Goal: Communication & Community: Answer question/provide support

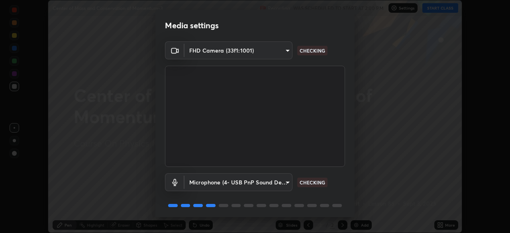
scroll to position [28, 0]
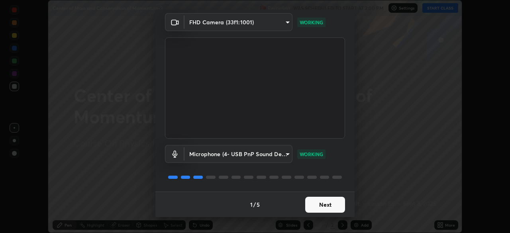
click at [335, 206] on button "Next" at bounding box center [325, 205] width 40 height 16
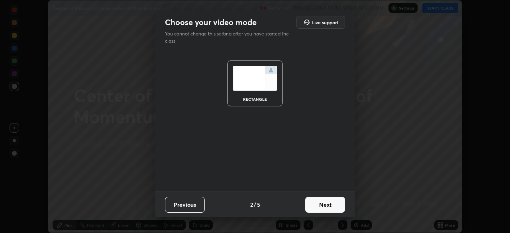
scroll to position [0, 0]
click at [334, 207] on button "Next" at bounding box center [325, 205] width 40 height 16
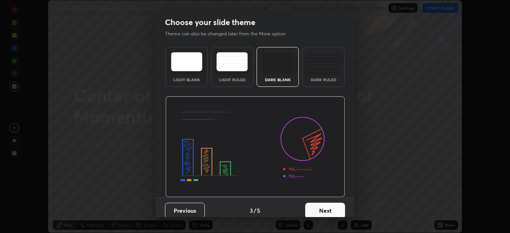
click at [335, 208] on button "Next" at bounding box center [325, 211] width 40 height 16
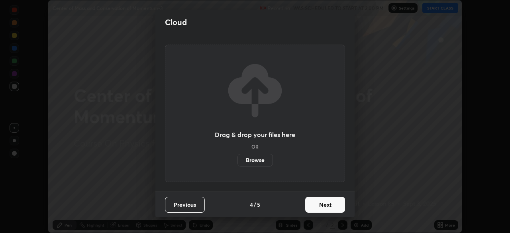
click at [343, 207] on button "Next" at bounding box center [325, 205] width 40 height 16
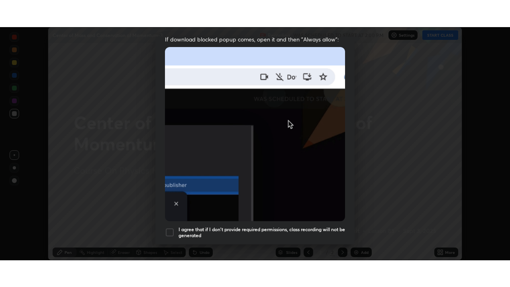
scroll to position [191, 0]
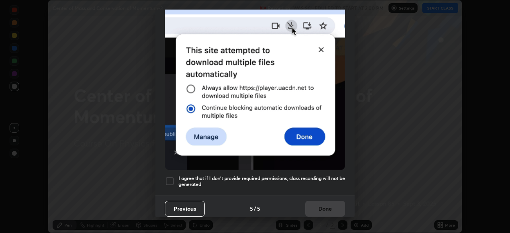
click at [331, 175] on h5 "I agree that if I don't provide required permissions, class recording will not …" at bounding box center [262, 181] width 167 height 12
click at [333, 206] on button "Done" at bounding box center [325, 209] width 40 height 16
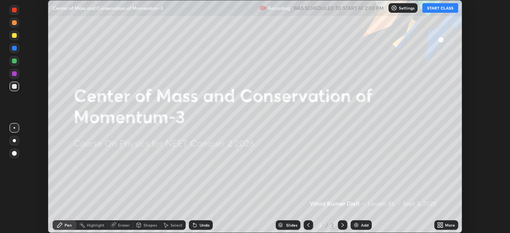
click at [445, 11] on button "START CLASS" at bounding box center [440, 8] width 36 height 10
click at [439, 226] on icon at bounding box center [439, 227] width 2 height 2
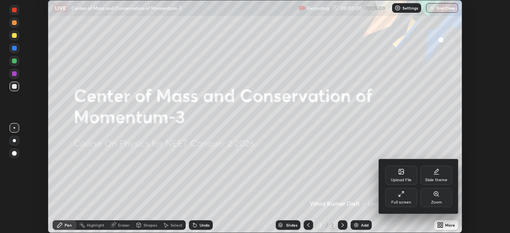
click at [408, 199] on div "Full screen" at bounding box center [401, 197] width 32 height 19
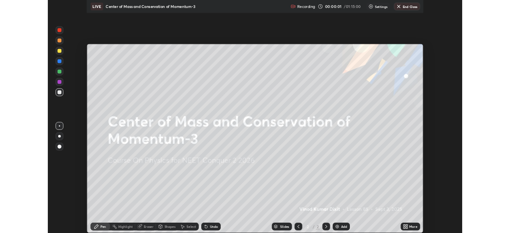
scroll to position [287, 510]
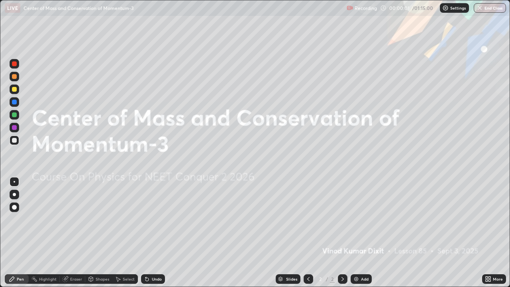
click at [364, 233] on div "Add" at bounding box center [365, 279] width 8 height 4
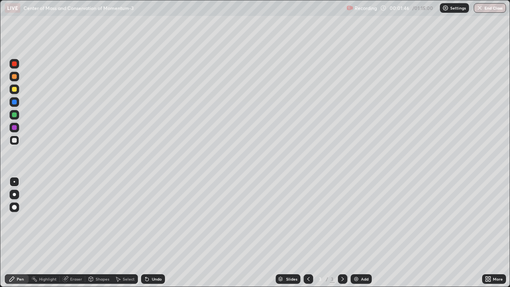
click at [18, 93] on div at bounding box center [15, 89] width 10 height 13
click at [362, 233] on div "Add" at bounding box center [365, 279] width 8 height 4
click at [103, 233] on div "Shapes" at bounding box center [103, 279] width 14 height 4
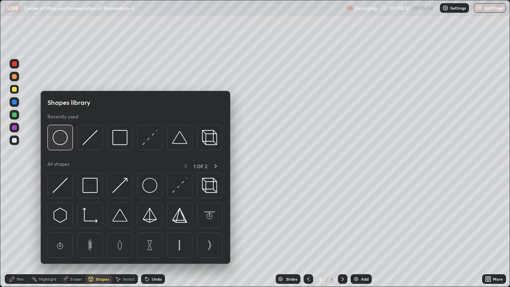
click at [68, 142] on img at bounding box center [60, 137] width 15 height 15
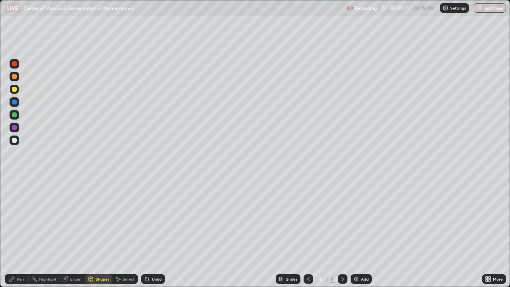
click at [100, 233] on div "Shapes" at bounding box center [103, 279] width 14 height 4
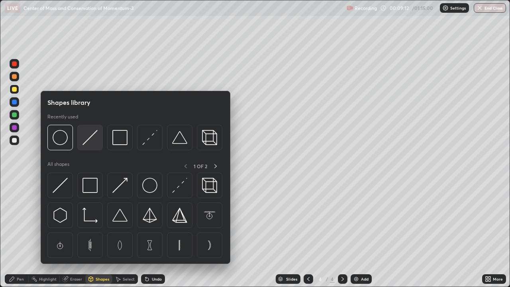
click at [93, 139] on img at bounding box center [89, 137] width 15 height 15
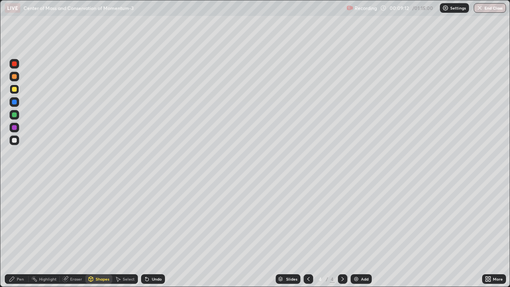
click at [14, 115] on div at bounding box center [14, 114] width 5 height 5
click at [22, 233] on div "Pen" at bounding box center [20, 279] width 7 height 4
click at [105, 233] on div "Shapes" at bounding box center [103, 279] width 14 height 4
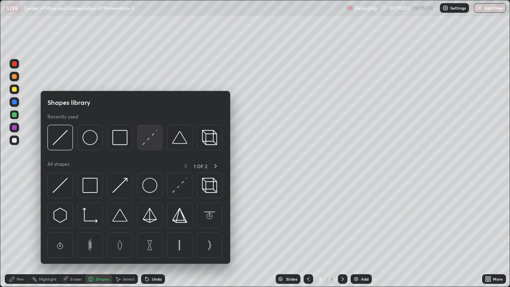
click at [152, 143] on img at bounding box center [149, 137] width 15 height 15
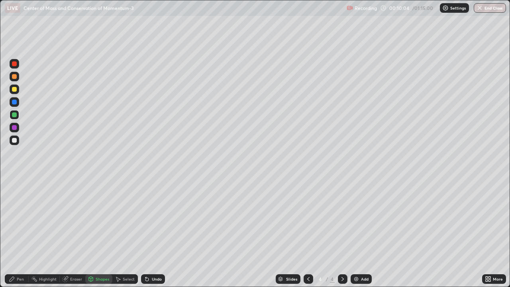
click at [14, 90] on div at bounding box center [14, 89] width 5 height 5
click at [14, 142] on div at bounding box center [14, 140] width 5 height 5
click at [19, 233] on div "Pen" at bounding box center [17, 279] width 24 height 10
click at [103, 233] on div "Shapes" at bounding box center [103, 279] width 14 height 4
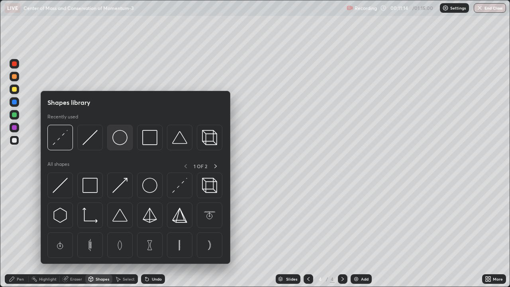
click at [126, 146] on div at bounding box center [120, 138] width 26 height 26
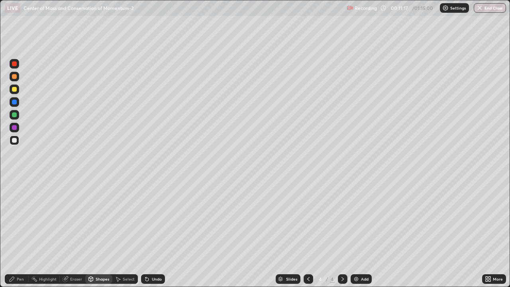
click at [105, 233] on div "Shapes" at bounding box center [103, 279] width 14 height 4
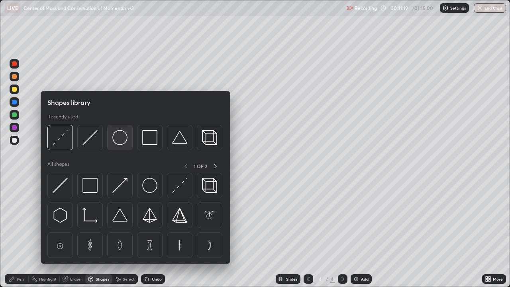
click at [123, 145] on img at bounding box center [119, 137] width 15 height 15
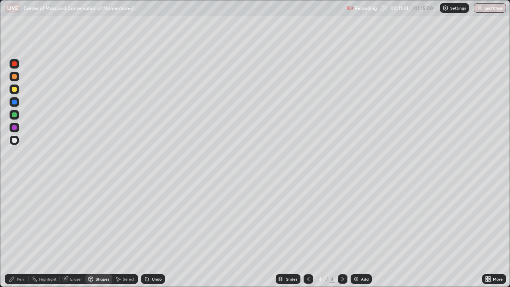
click at [104, 233] on div "Shapes" at bounding box center [103, 279] width 14 height 4
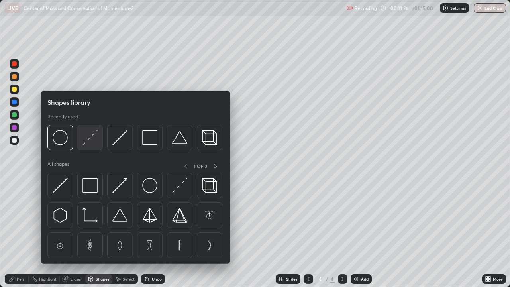
click at [93, 139] on img at bounding box center [89, 137] width 15 height 15
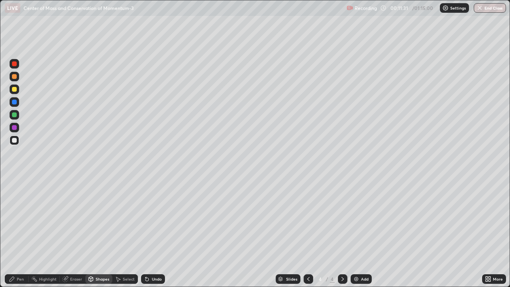
click at [78, 233] on div "Eraser" at bounding box center [76, 279] width 12 height 4
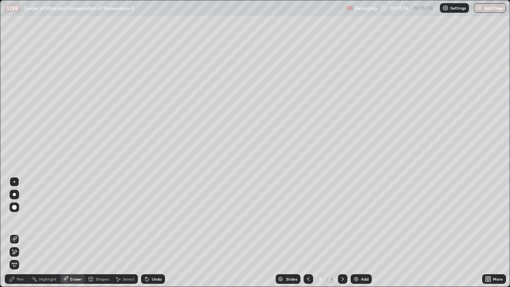
click at [99, 233] on div "Shapes" at bounding box center [103, 279] width 14 height 4
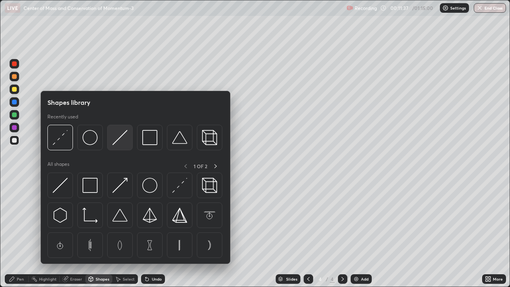
click at [123, 136] on img at bounding box center [119, 137] width 15 height 15
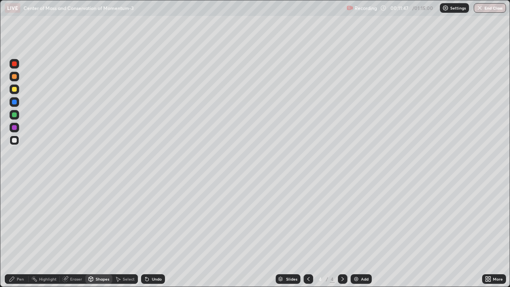
click at [78, 233] on div "Eraser" at bounding box center [76, 279] width 12 height 4
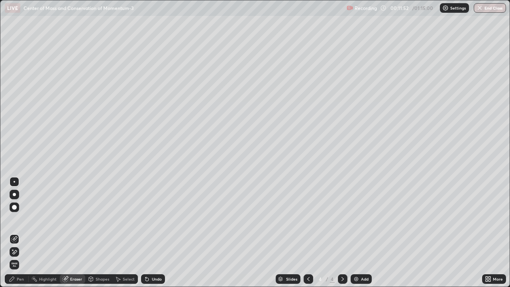
click at [23, 233] on div "Pen" at bounding box center [20, 279] width 7 height 4
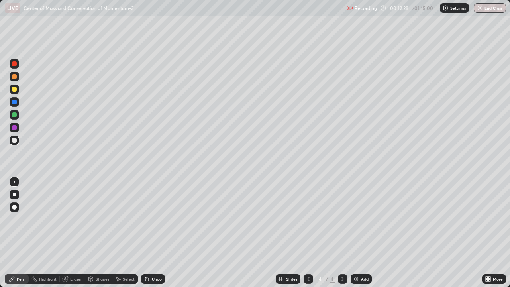
click at [18, 90] on div at bounding box center [15, 89] width 10 height 10
click at [363, 233] on div "Add" at bounding box center [365, 279] width 8 height 4
click at [77, 233] on div "Eraser" at bounding box center [76, 279] width 12 height 4
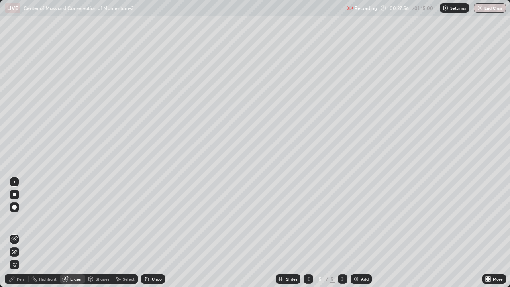
click at [19, 233] on div "Pen" at bounding box center [20, 279] width 7 height 4
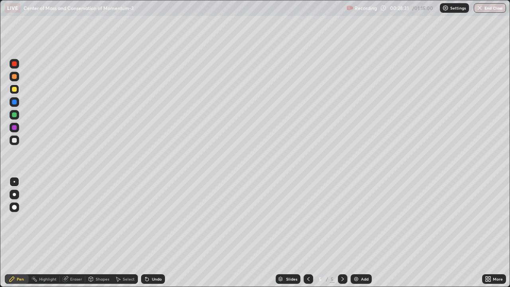
click at [308, 233] on icon at bounding box center [308, 279] width 6 height 6
click at [342, 233] on icon at bounding box center [342, 279] width 6 height 6
click at [308, 233] on icon at bounding box center [308, 279] width 6 height 6
click at [343, 233] on icon at bounding box center [342, 279] width 2 height 4
click at [307, 233] on icon at bounding box center [308, 279] width 2 height 4
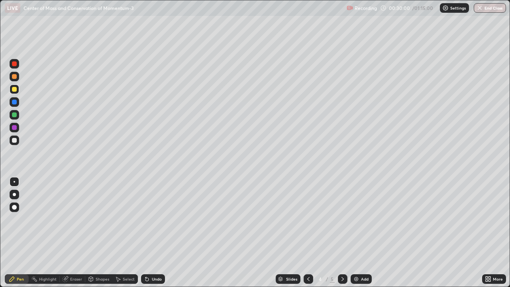
click at [342, 233] on icon at bounding box center [342, 279] width 2 height 4
click at [365, 233] on div "Add" at bounding box center [361, 279] width 21 height 10
click at [105, 233] on div "Shapes" at bounding box center [103, 279] width 14 height 4
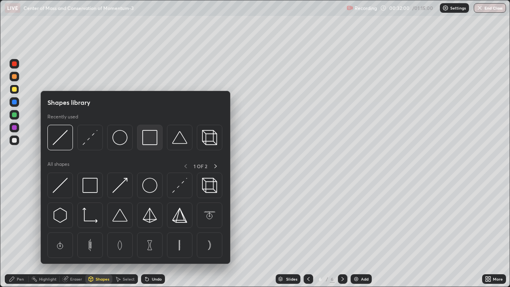
click at [149, 143] on img at bounding box center [149, 137] width 15 height 15
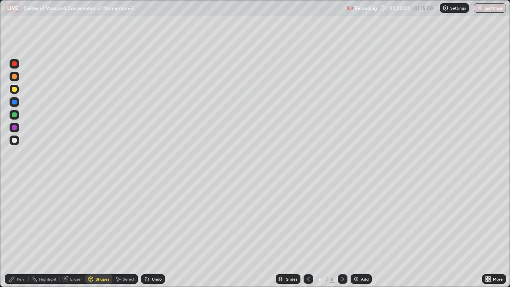
click at [22, 233] on div "Pen" at bounding box center [20, 279] width 7 height 4
click at [76, 233] on div "Eraser" at bounding box center [76, 279] width 12 height 4
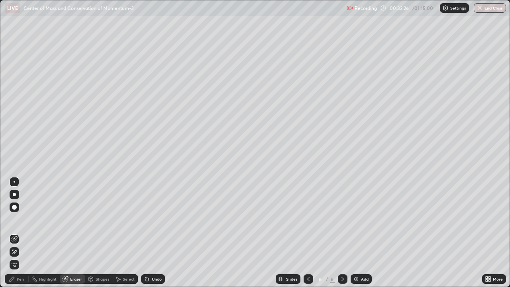
click at [22, 233] on div "Pen" at bounding box center [20, 279] width 7 height 4
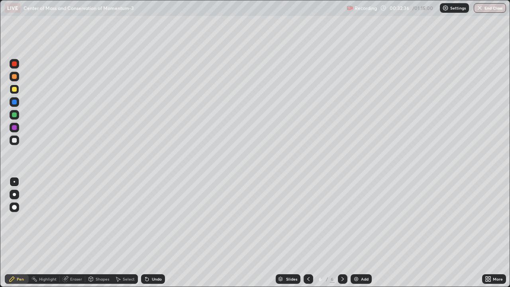
click at [76, 233] on div "Eraser" at bounding box center [76, 279] width 12 height 4
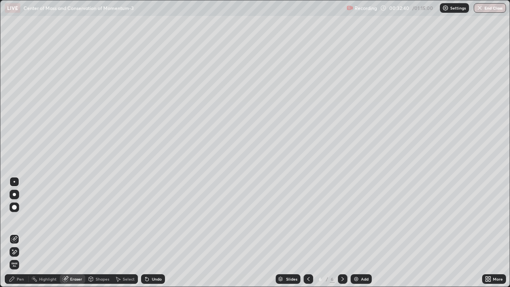
click at [22, 233] on div "Pen" at bounding box center [20, 279] width 7 height 4
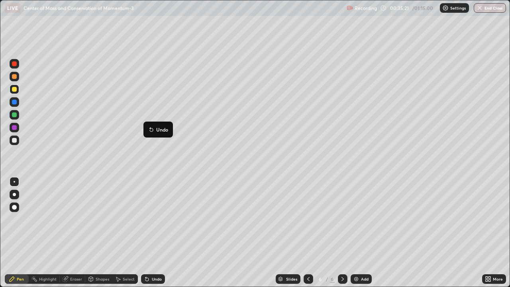
click at [80, 233] on div "Eraser" at bounding box center [73, 279] width 26 height 10
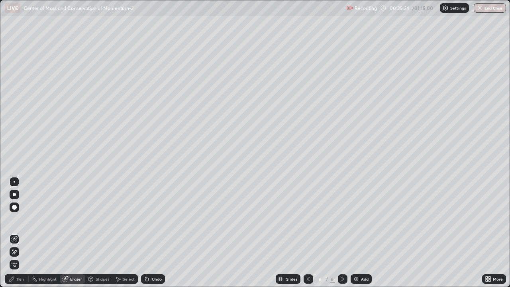
click at [23, 233] on div "Pen" at bounding box center [20, 279] width 7 height 4
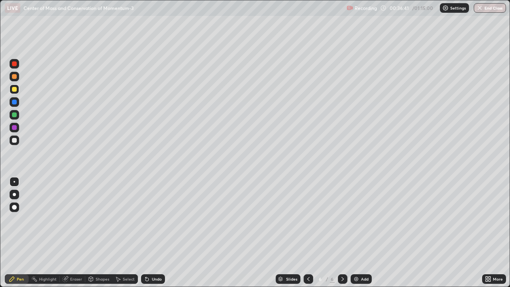
click at [14, 115] on div at bounding box center [14, 114] width 5 height 5
click at [364, 233] on div "Add" at bounding box center [365, 279] width 8 height 4
click at [14, 90] on div at bounding box center [14, 89] width 5 height 5
click at [101, 233] on div "Shapes" at bounding box center [103, 279] width 14 height 4
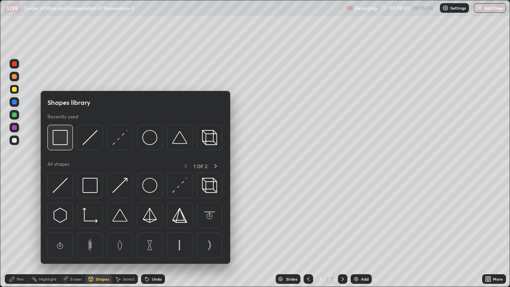
click at [66, 145] on div at bounding box center [60, 138] width 26 height 26
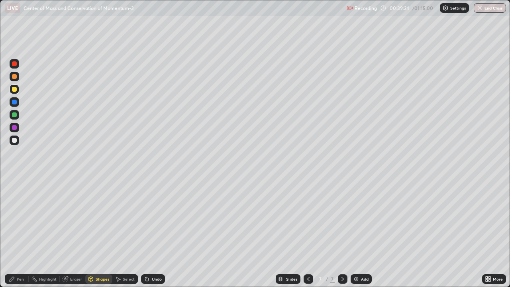
click at [18, 233] on div "Pen" at bounding box center [20, 279] width 7 height 4
click at [15, 141] on div at bounding box center [14, 140] width 5 height 5
click at [77, 233] on div "Eraser" at bounding box center [76, 279] width 12 height 4
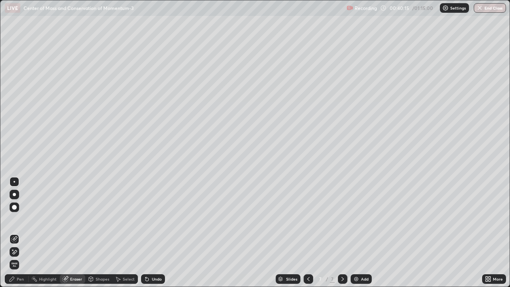
click at [20, 233] on div "Pen" at bounding box center [20, 279] width 7 height 4
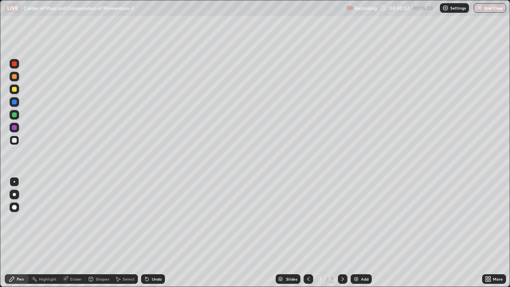
click at [76, 233] on div "Eraser" at bounding box center [76, 279] width 12 height 4
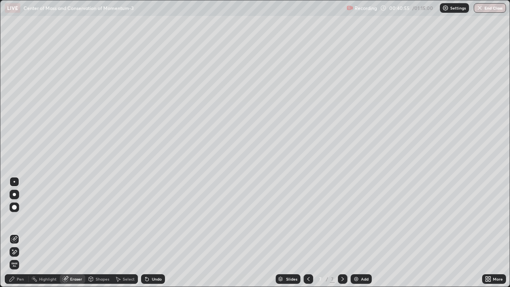
click at [22, 233] on div "Pen" at bounding box center [20, 279] width 7 height 4
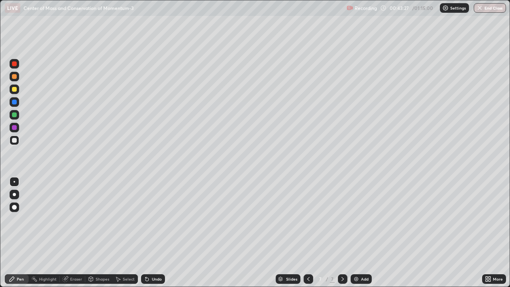
click at [368, 233] on div "Add" at bounding box center [365, 279] width 8 height 4
click at [78, 233] on div "Eraser" at bounding box center [76, 279] width 12 height 4
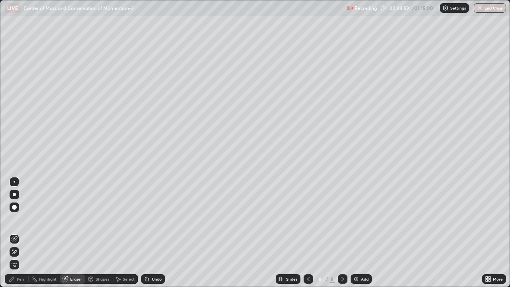
click at [21, 233] on div "Pen" at bounding box center [20, 279] width 7 height 4
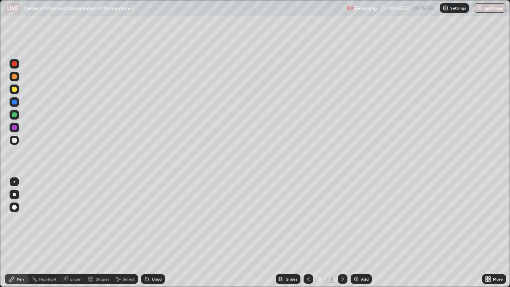
click at [14, 90] on div at bounding box center [14, 89] width 5 height 5
click at [77, 233] on div "Eraser" at bounding box center [76, 279] width 12 height 4
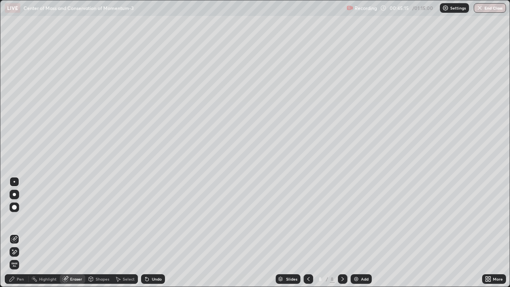
click at [23, 233] on div "Pen" at bounding box center [20, 279] width 7 height 4
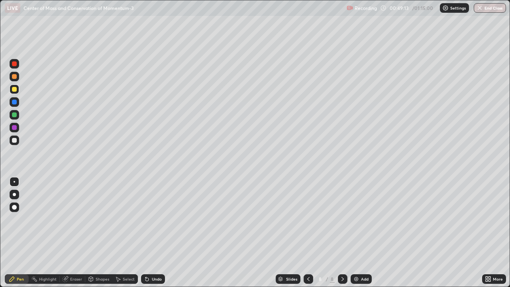
click at [369, 233] on div "Add" at bounding box center [361, 279] width 21 height 10
click at [15, 140] on div at bounding box center [14, 140] width 5 height 5
click at [358, 233] on img at bounding box center [356, 279] width 6 height 6
click at [18, 94] on div at bounding box center [15, 89] width 10 height 13
click at [16, 142] on div at bounding box center [14, 140] width 5 height 5
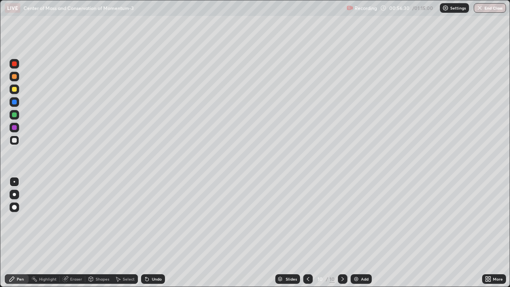
click at [363, 233] on div "Add" at bounding box center [365, 279] width 8 height 4
click at [487, 233] on icon at bounding box center [488, 279] width 6 height 6
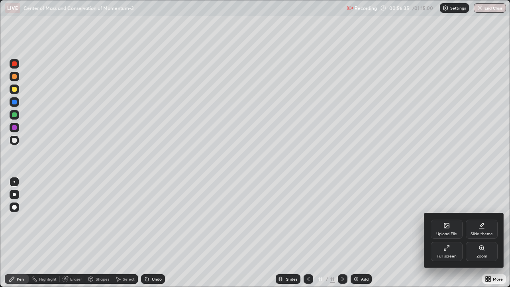
click at [447, 232] on div "Upload File" at bounding box center [446, 234] width 21 height 4
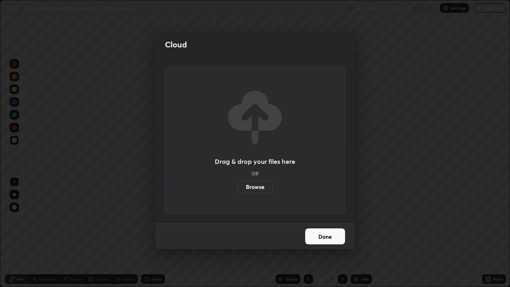
click at [337, 233] on button "Done" at bounding box center [325, 236] width 40 height 16
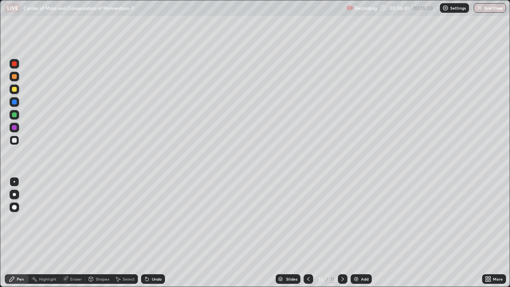
click at [492, 233] on div "More" at bounding box center [494, 279] width 24 height 10
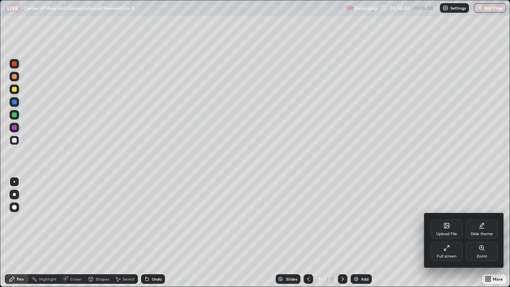
click at [447, 227] on icon at bounding box center [446, 225] width 5 height 5
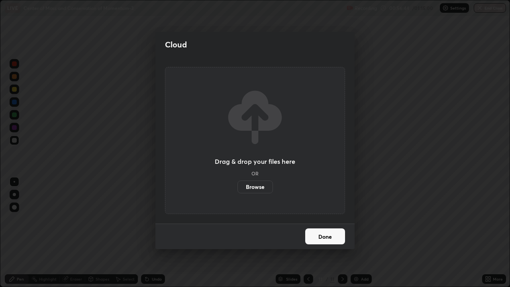
click at [265, 190] on label "Browse" at bounding box center [254, 186] width 35 height 13
click at [237, 190] on input "Browse" at bounding box center [237, 186] width 0 height 13
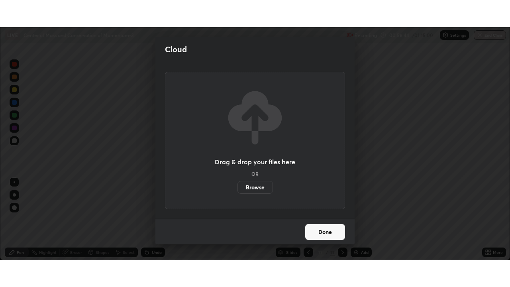
scroll to position [39611, 39335]
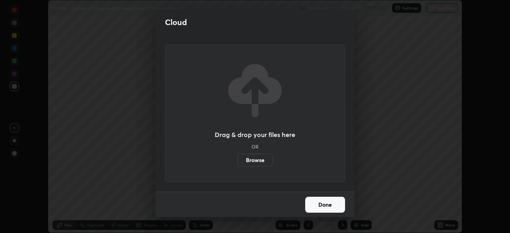
click at [336, 205] on button "Done" at bounding box center [325, 205] width 40 height 16
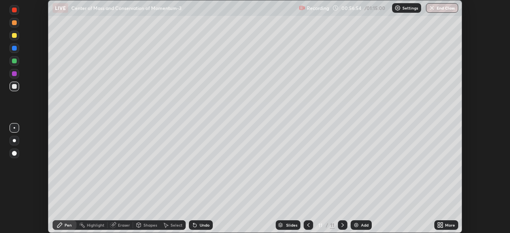
click at [439, 224] on icon at bounding box center [439, 224] width 2 height 2
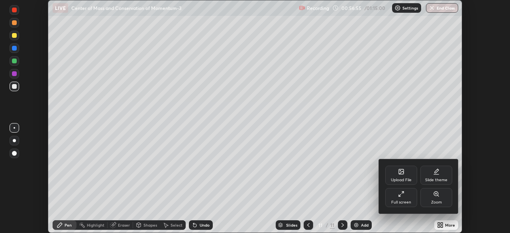
click at [408, 197] on div "Full screen" at bounding box center [401, 197] width 32 height 19
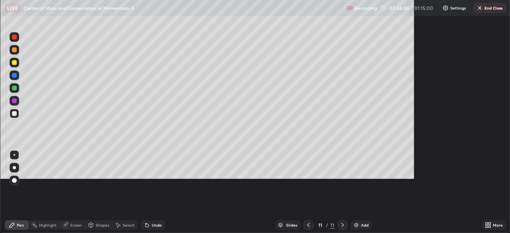
scroll to position [287, 510]
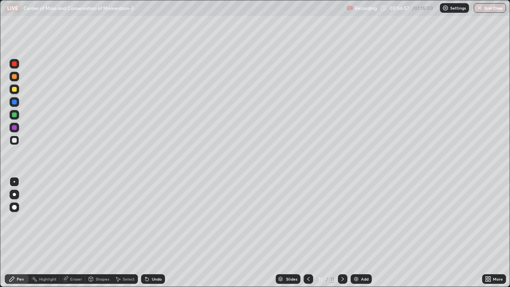
click at [489, 233] on icon at bounding box center [489, 278] width 2 height 2
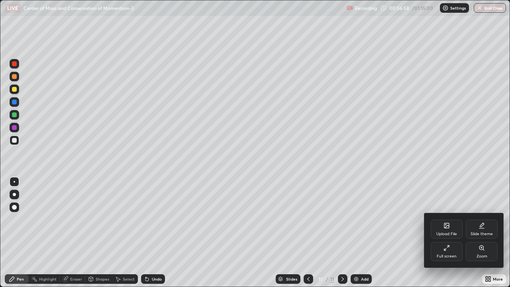
click at [448, 227] on icon at bounding box center [446, 225] width 5 height 5
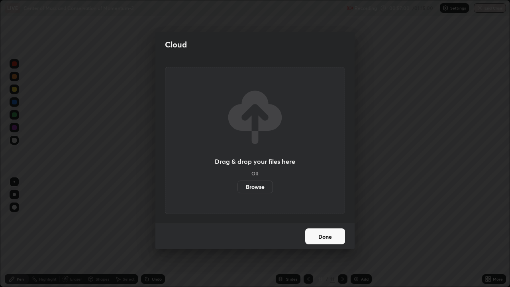
click at [340, 233] on button "Done" at bounding box center [325, 236] width 40 height 16
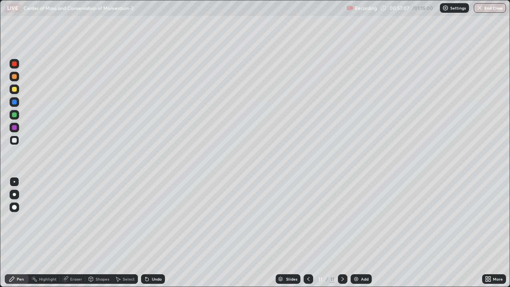
click at [102, 233] on div "Shapes" at bounding box center [103, 279] width 14 height 4
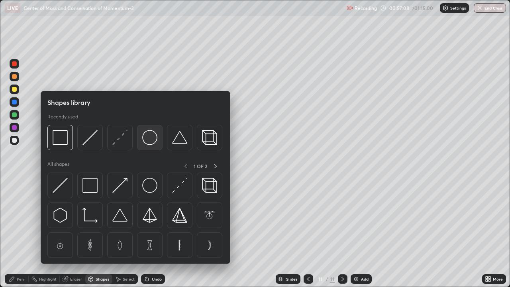
click at [153, 143] on img at bounding box center [149, 137] width 15 height 15
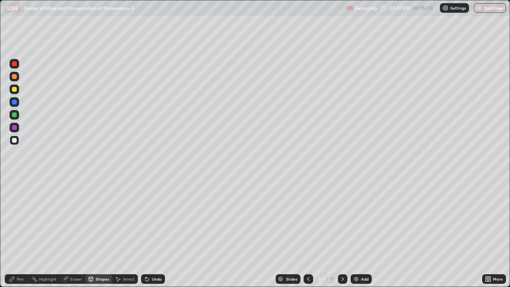
click at [14, 90] on div at bounding box center [14, 89] width 5 height 5
click at [105, 233] on div "Shapes" at bounding box center [103, 279] width 14 height 4
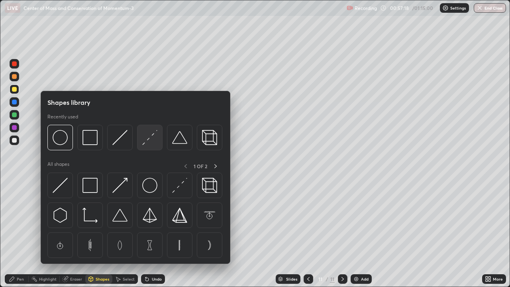
click at [151, 138] on img at bounding box center [149, 137] width 15 height 15
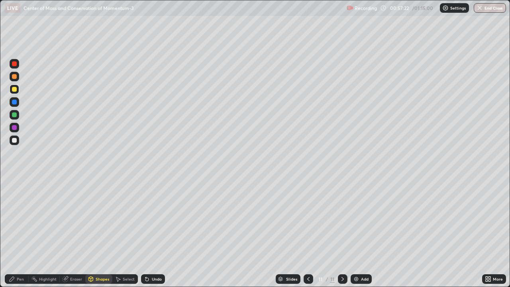
click at [18, 233] on div "Pen" at bounding box center [20, 279] width 7 height 4
click at [76, 233] on div "Eraser" at bounding box center [73, 279] width 26 height 10
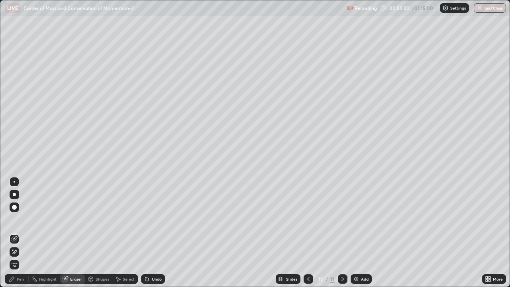
click at [20, 233] on div "Pen" at bounding box center [20, 279] width 7 height 4
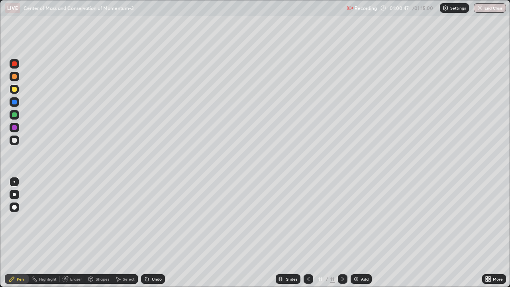
click at [79, 233] on div "Eraser" at bounding box center [76, 279] width 12 height 4
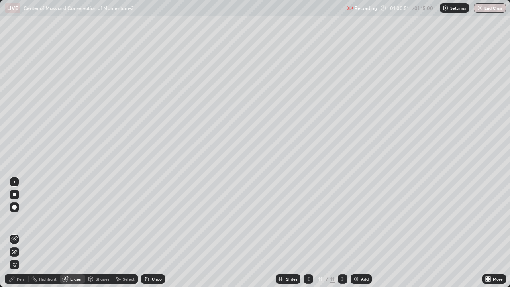
click at [19, 233] on div "Pen" at bounding box center [20, 279] width 7 height 4
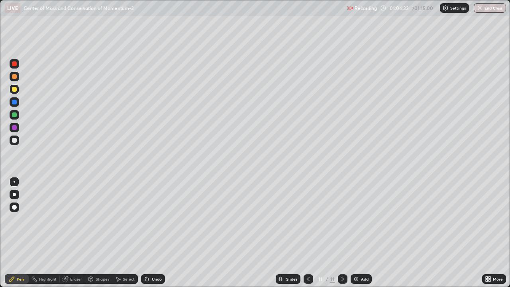
click at [493, 10] on button "End Class" at bounding box center [490, 8] width 32 height 10
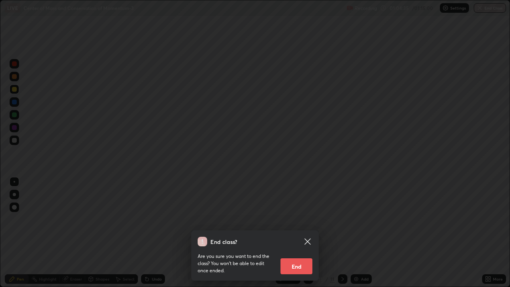
click at [301, 233] on button "End" at bounding box center [297, 266] width 32 height 16
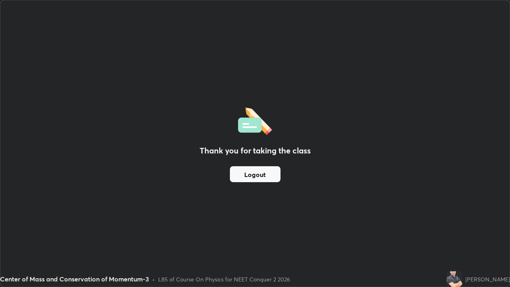
click at [267, 177] on button "Logout" at bounding box center [255, 174] width 51 height 16
click at [255, 173] on button "Logout" at bounding box center [255, 174] width 51 height 16
click at [253, 174] on button "Logout" at bounding box center [255, 174] width 51 height 16
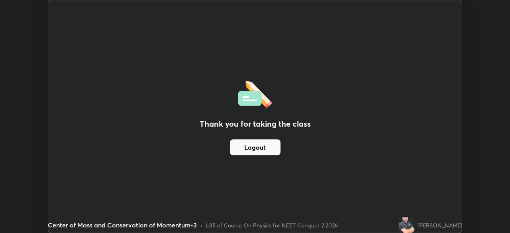
scroll to position [39611, 39335]
